Goal: Task Accomplishment & Management: Use online tool/utility

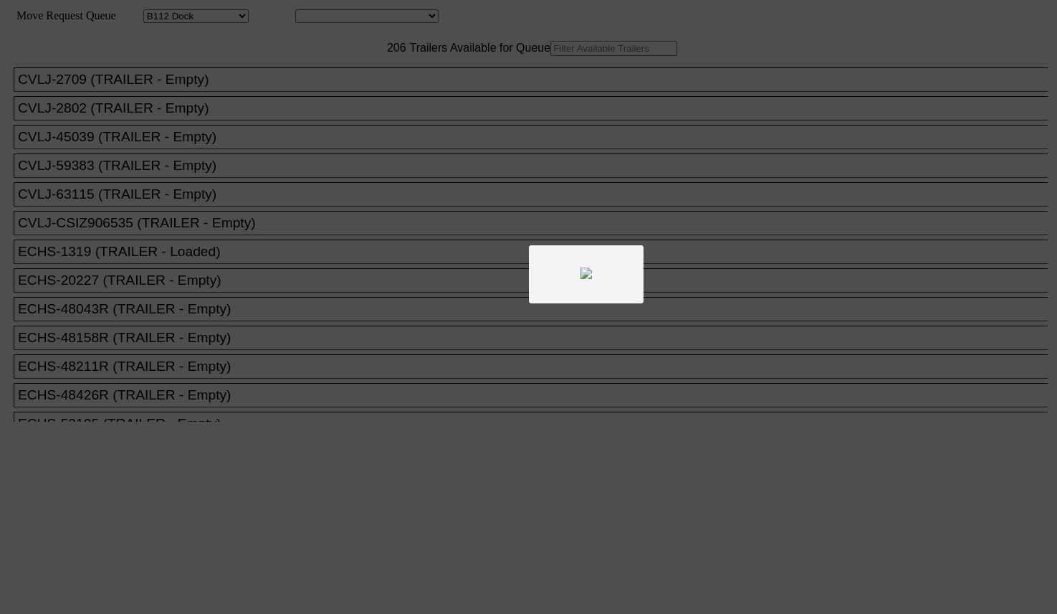
select select "121"
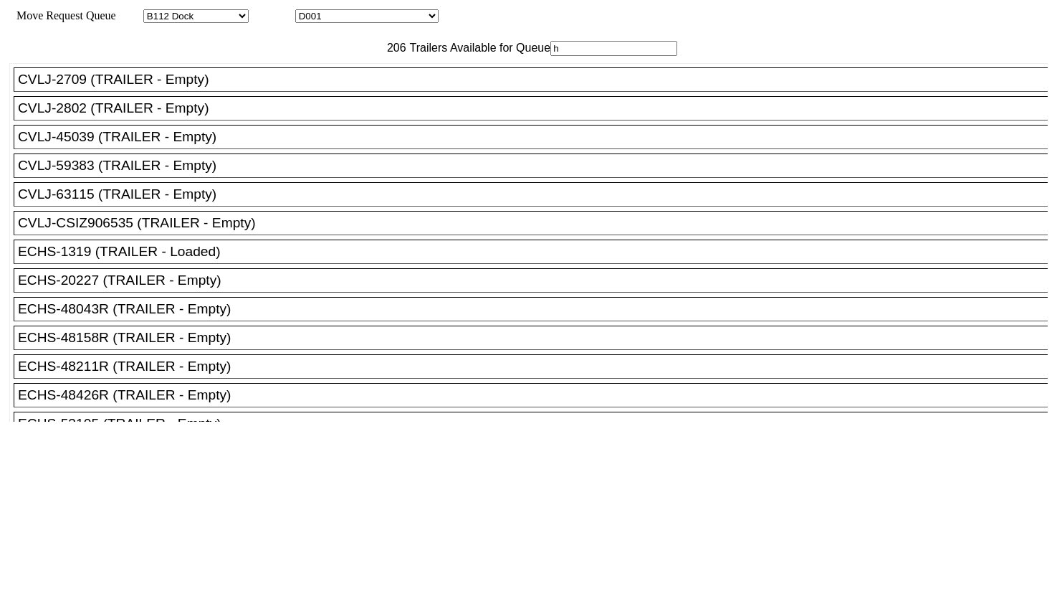
click at [551, 56] on input "h" at bounding box center [614, 48] width 127 height 15
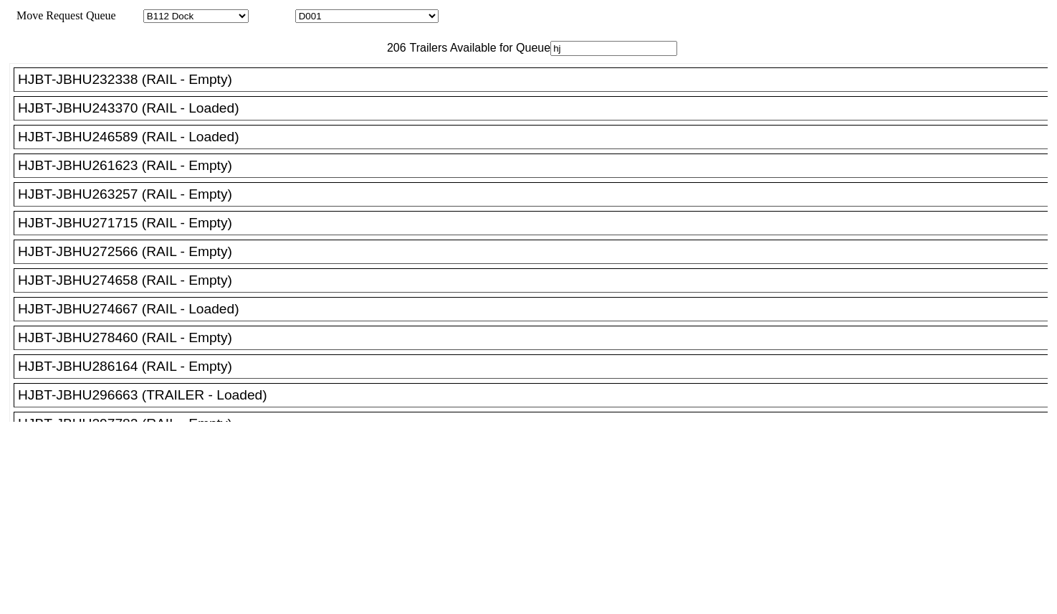
type input "hj"
click at [205, 259] on div "HJBT-JBHU272566 (RAIL - Empty)" at bounding box center [537, 252] width 1039 height 16
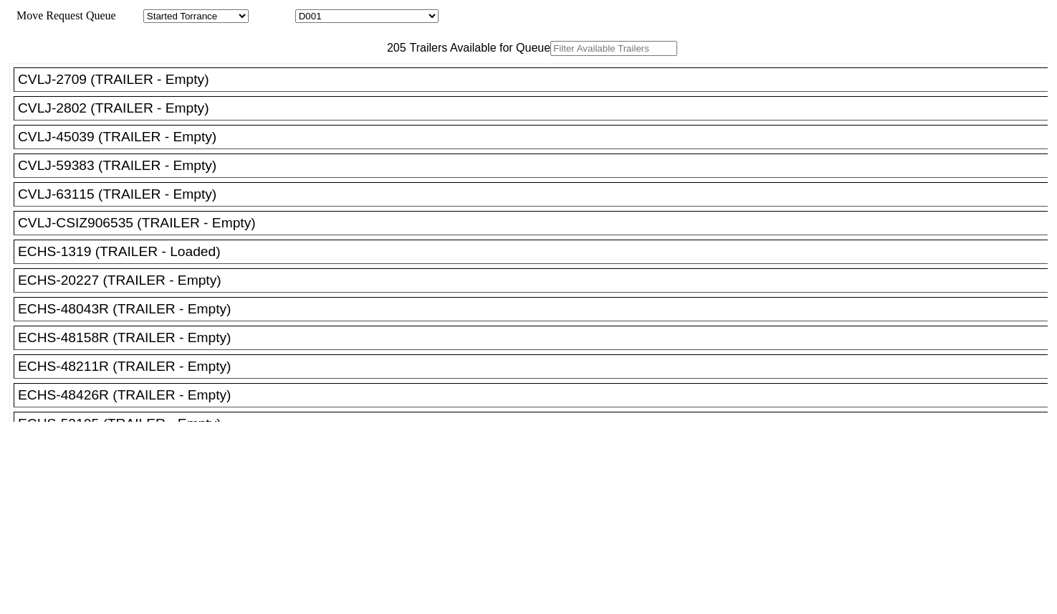
click at [551, 56] on input "text" at bounding box center [614, 48] width 127 height 15
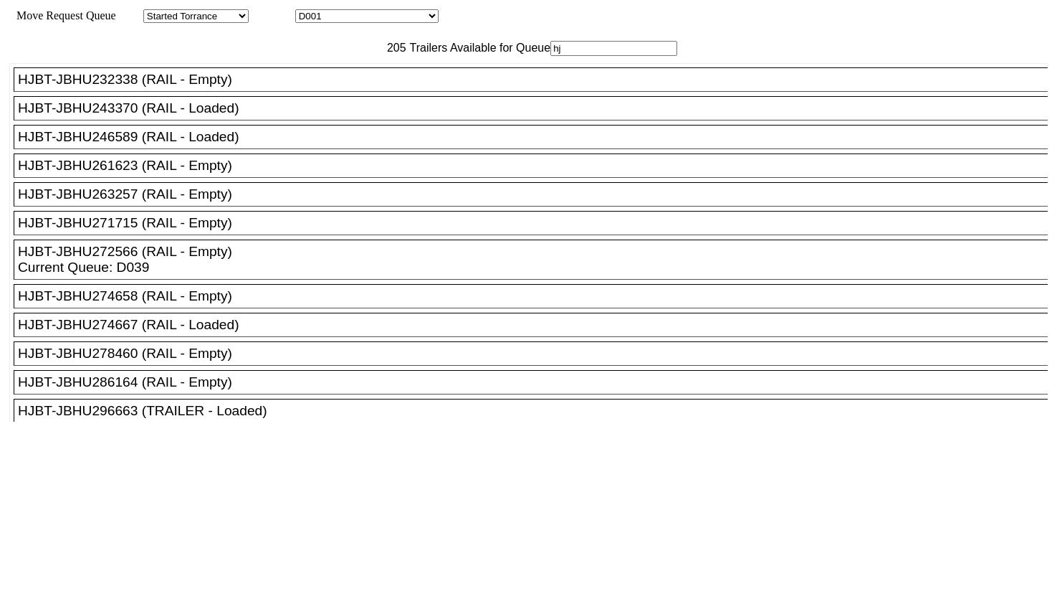
type input "hj"
click at [270, 304] on div "HJBT-JBHU274658 (RAIL - Empty)" at bounding box center [537, 296] width 1039 height 16
